Goal: Information Seeking & Learning: Learn about a topic

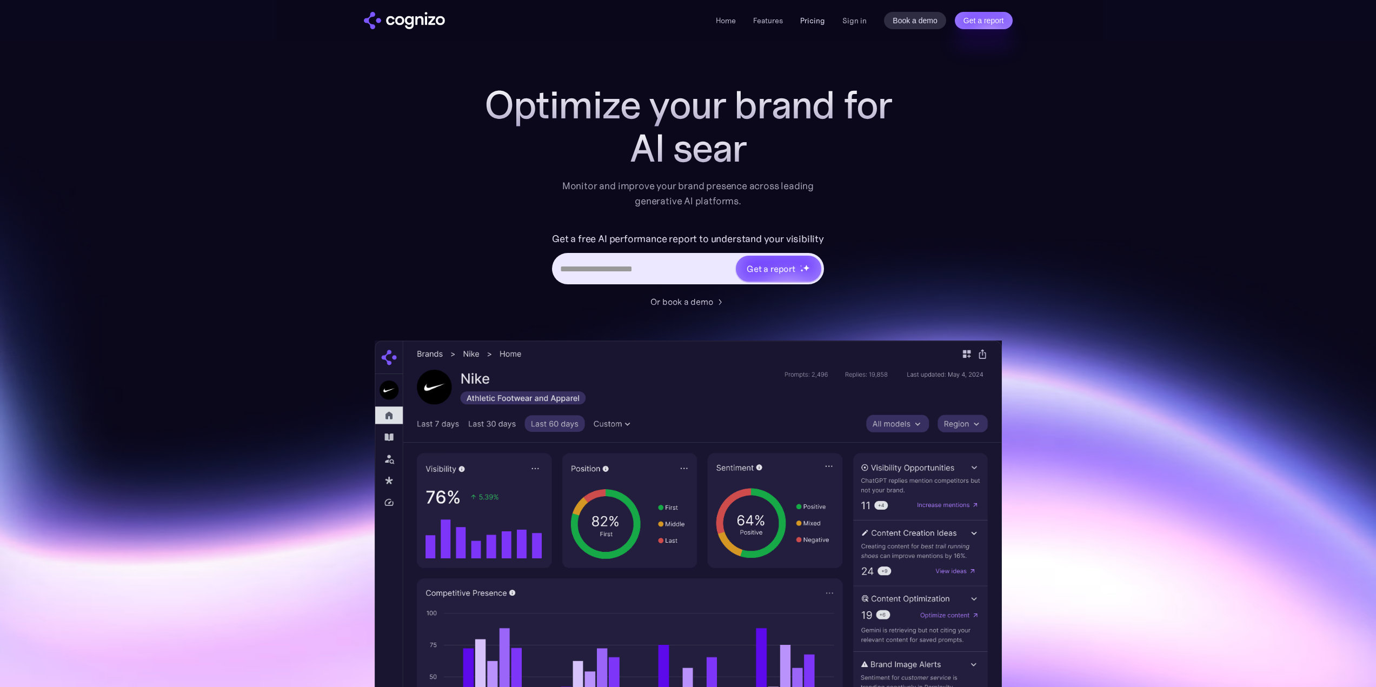
click at [806, 22] on link "Pricing" at bounding box center [812, 21] width 25 height 10
click at [818, 17] on link "Pricing" at bounding box center [812, 21] width 25 height 10
